Goal: Task Accomplishment & Management: Manage account settings

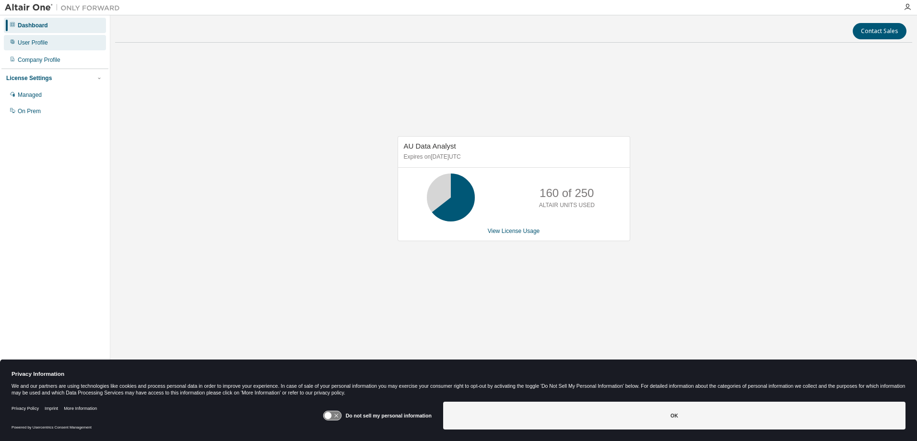
click at [44, 43] on div "User Profile" at bounding box center [33, 43] width 30 height 8
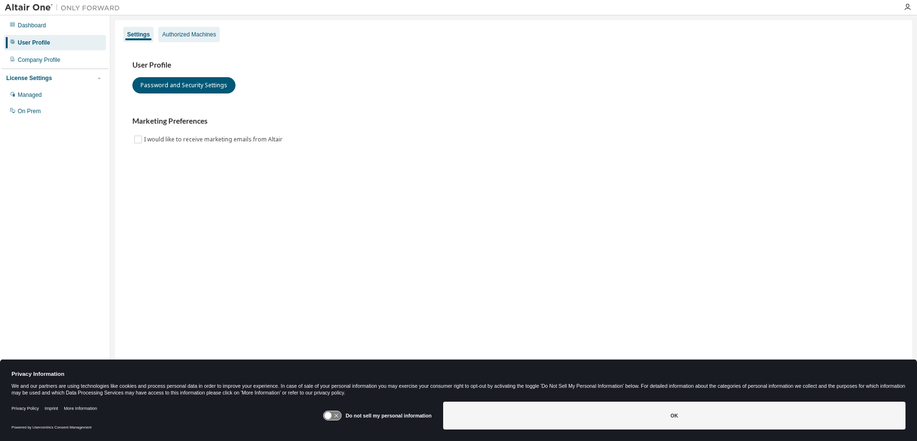
click at [185, 35] on div "Authorized Machines" at bounding box center [189, 35] width 54 height 8
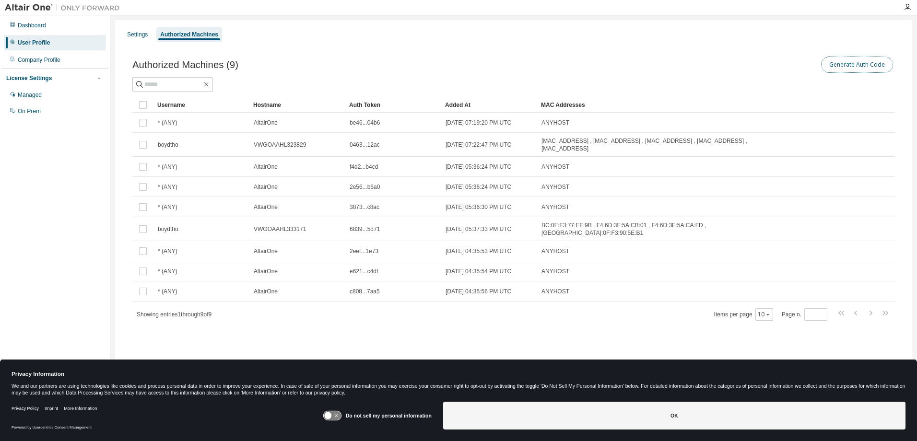
click at [873, 67] on button "Generate Auth Code" at bounding box center [857, 65] width 72 height 16
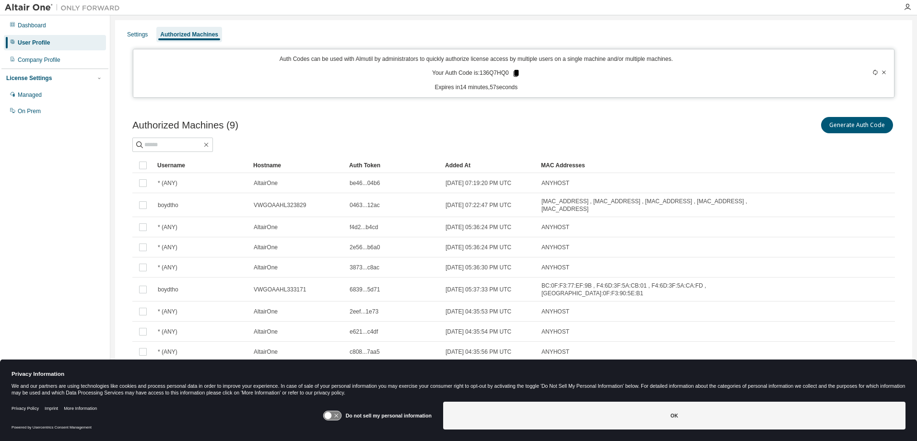
click at [518, 72] on icon at bounding box center [515, 73] width 5 height 7
